Goal: Transaction & Acquisition: Purchase product/service

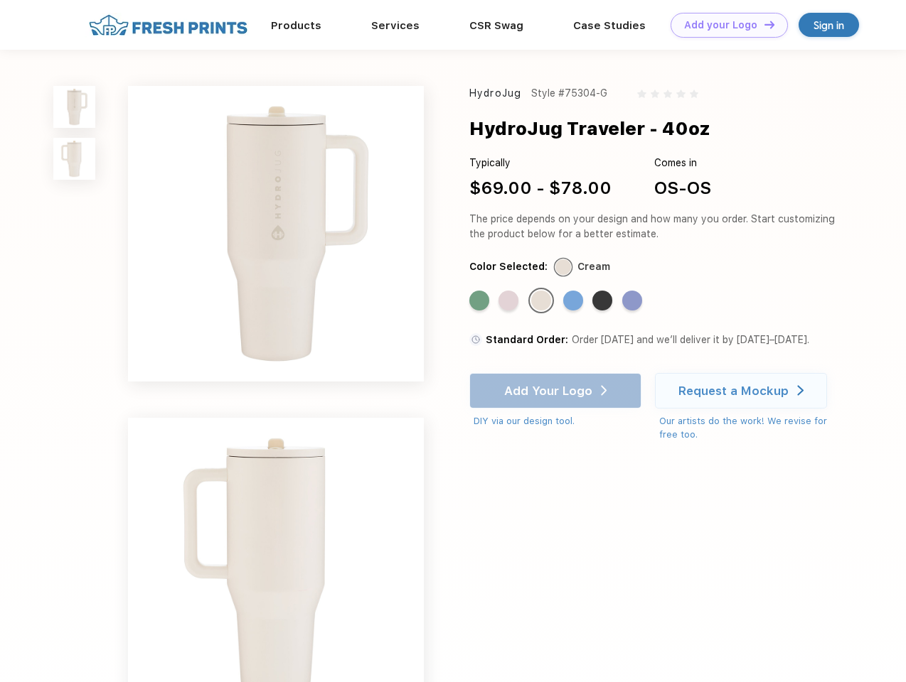
click at [724, 25] on link "Add your Logo Design Tool" at bounding box center [728, 25] width 117 height 25
click at [0, 0] on div "Design Tool" at bounding box center [0, 0] width 0 height 0
click at [763, 24] on link "Add your Logo Design Tool" at bounding box center [728, 25] width 117 height 25
click at [75, 107] on img at bounding box center [74, 107] width 42 height 42
click at [75, 159] on img at bounding box center [74, 159] width 42 height 42
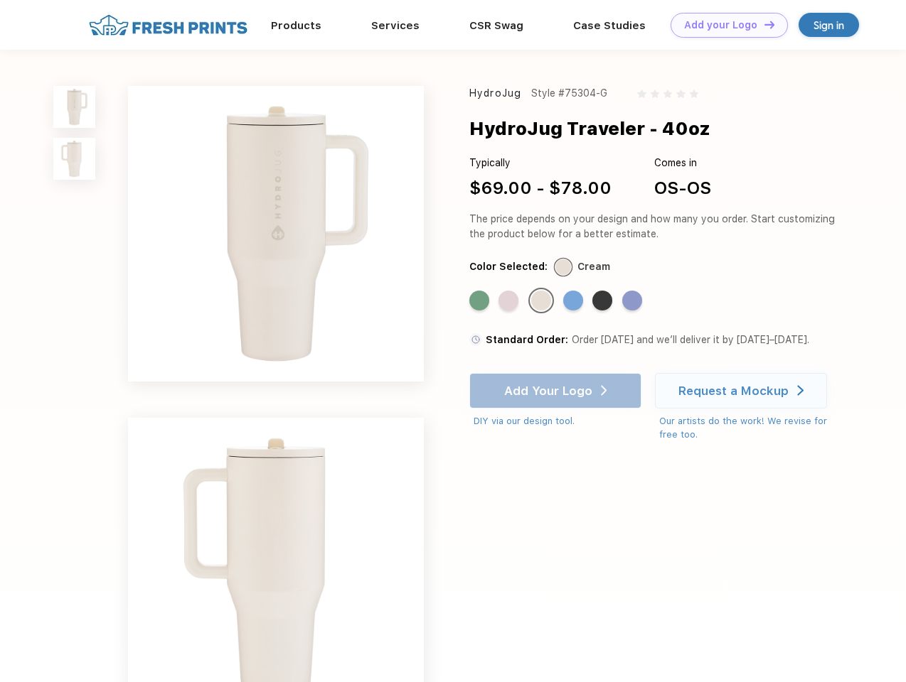
click at [481, 301] on div "Standard Color" at bounding box center [479, 301] width 20 height 20
click at [510, 301] on div "Standard Color" at bounding box center [508, 301] width 20 height 20
click at [542, 301] on div "Standard Color" at bounding box center [541, 301] width 20 height 20
click at [574, 301] on div "Standard Color" at bounding box center [573, 301] width 20 height 20
click at [604, 301] on div "Standard Color" at bounding box center [602, 301] width 20 height 20
